Goal: Transaction & Acquisition: Book appointment/travel/reservation

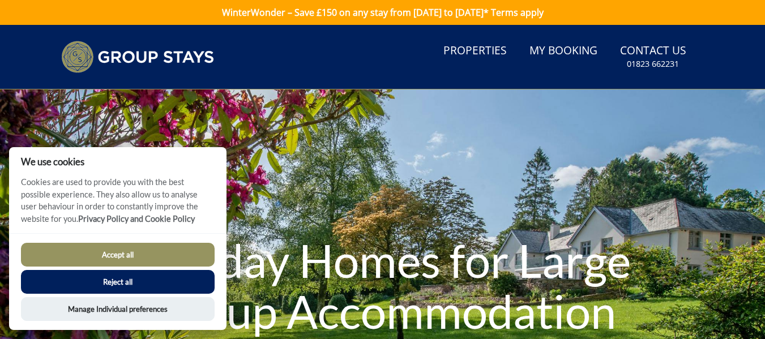
click at [109, 251] on button "Accept all" at bounding box center [118, 255] width 194 height 24
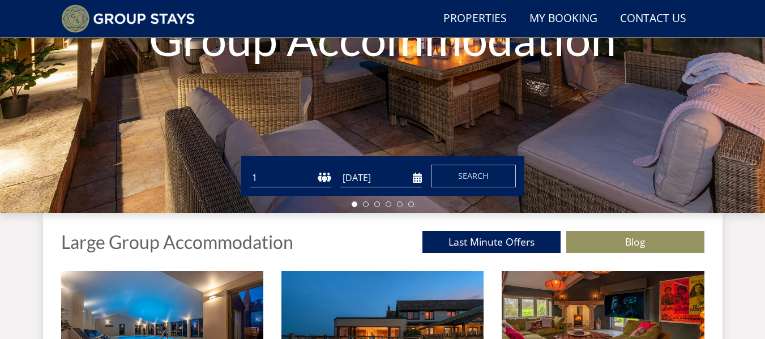
scroll to position [269, 0]
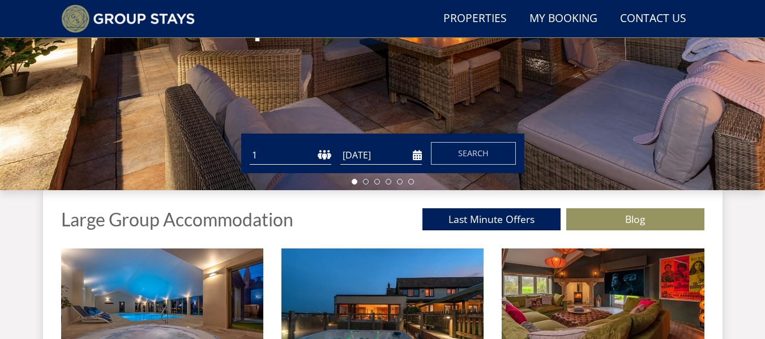
click at [321, 153] on select "1 2 3 4 5 6 7 8 9 10 11 12 13 14 15 16 17 18 19 20 21 22 23 24 25 26 27 28 29 3…" at bounding box center [291, 155] width 82 height 19
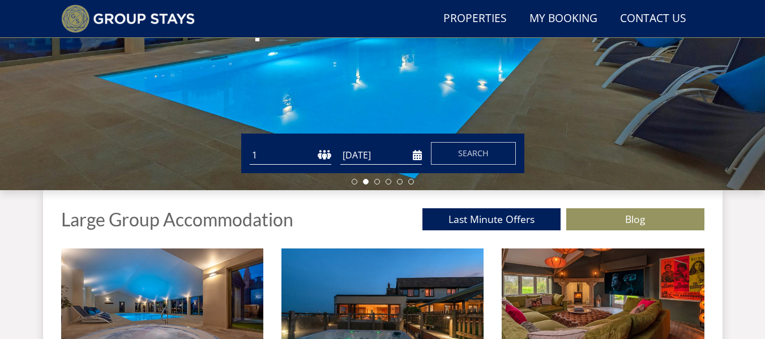
select select "19"
click at [250, 146] on select "1 2 3 4 5 6 7 8 9 10 11 12 13 14 15 16 17 18 19 20 21 22 23 24 25 26 27 28 29 3…" at bounding box center [291, 155] width 82 height 19
click at [413, 155] on input "[DATE]" at bounding box center [381, 155] width 82 height 19
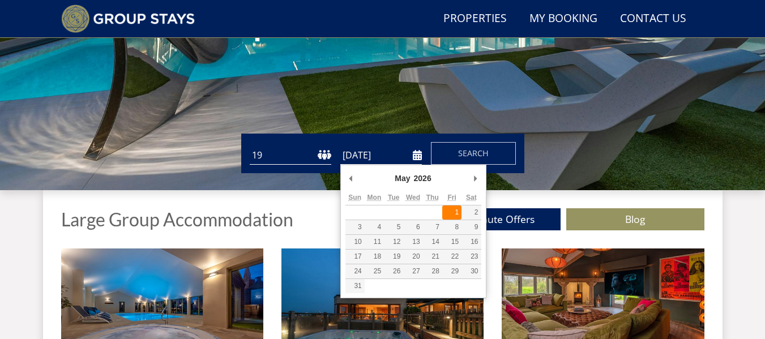
type input "[DATE]"
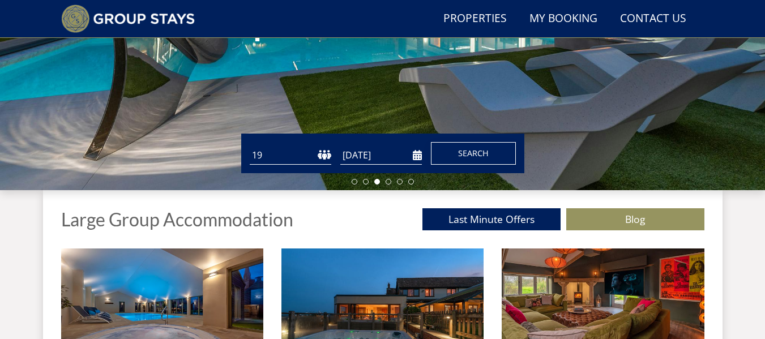
click at [476, 156] on span "Search" at bounding box center [473, 153] width 31 height 11
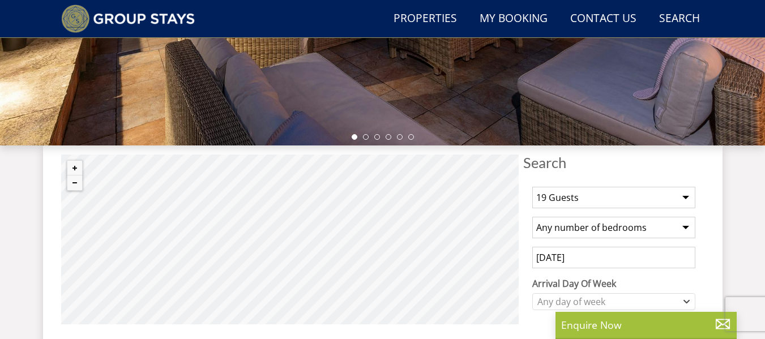
scroll to position [340, 0]
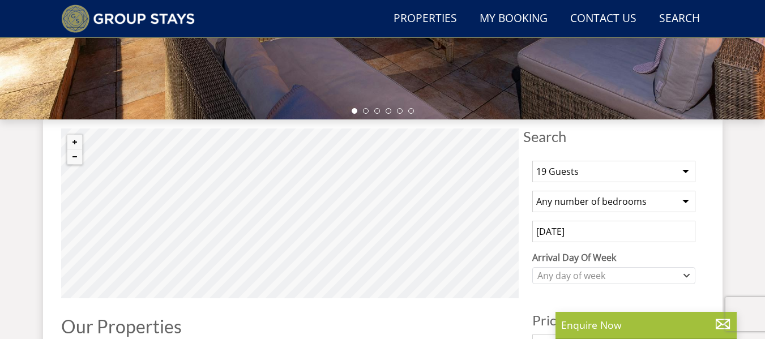
click at [691, 203] on select "Any number of bedrooms 3 Bedrooms 4 Bedrooms 5 Bedrooms 6 Bedrooms 7 Bedrooms 8…" at bounding box center [613, 202] width 163 height 22
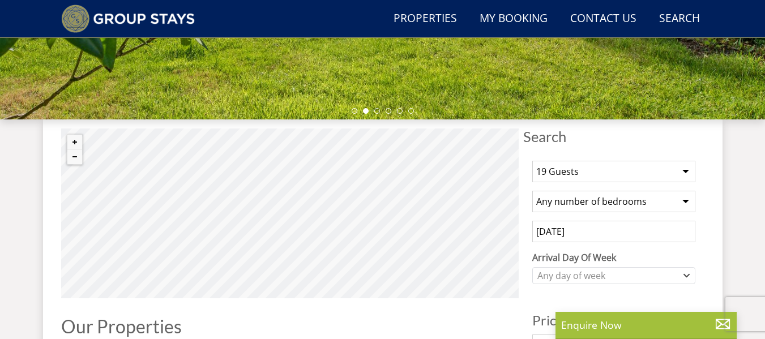
select select "10"
click at [532, 191] on select "Any number of bedrooms 3 Bedrooms 4 Bedrooms 5 Bedrooms 6 Bedrooms 7 Bedrooms 8…" at bounding box center [613, 202] width 163 height 22
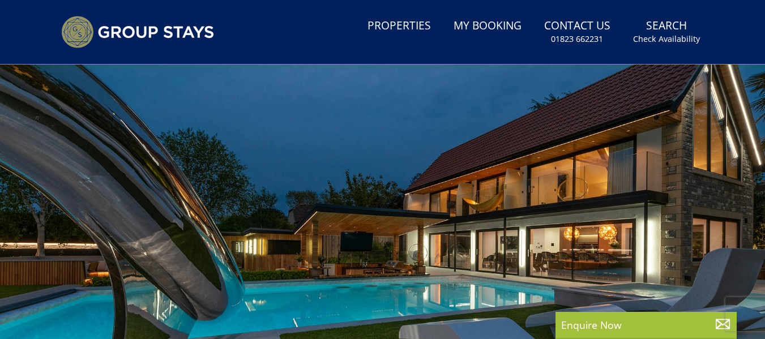
scroll to position [0, 0]
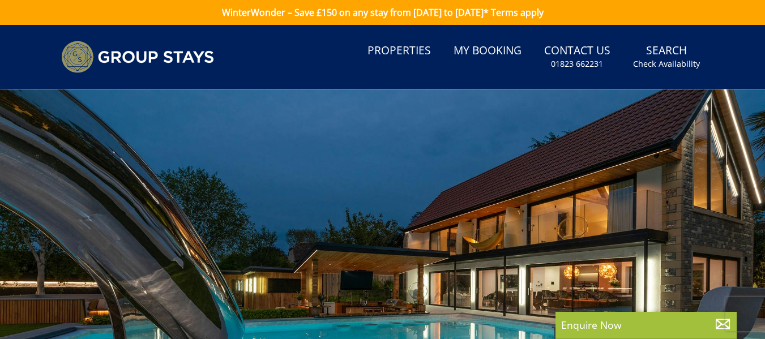
select select "19"
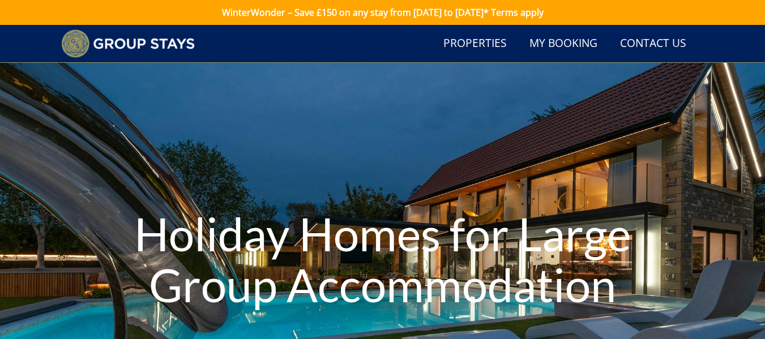
scroll to position [269, 0]
